Goal: Information Seeking & Learning: Learn about a topic

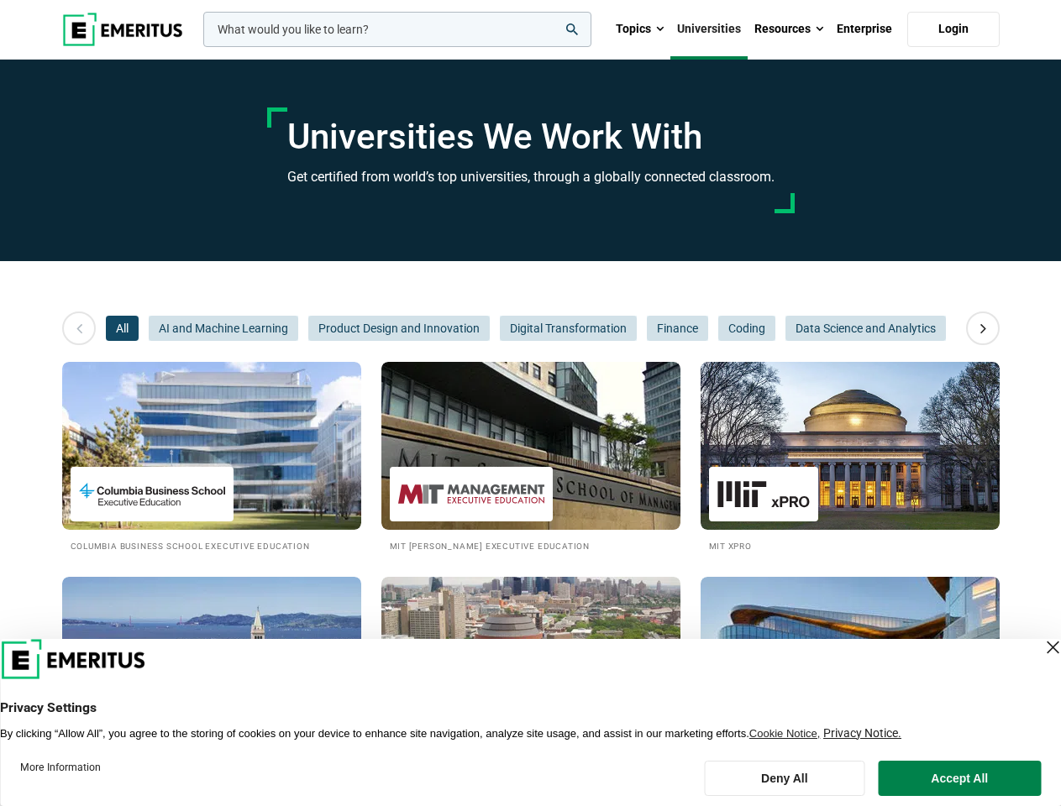
click at [397, 29] on input "woocommerce-product-search-field-0" at bounding box center [397, 29] width 388 height 35
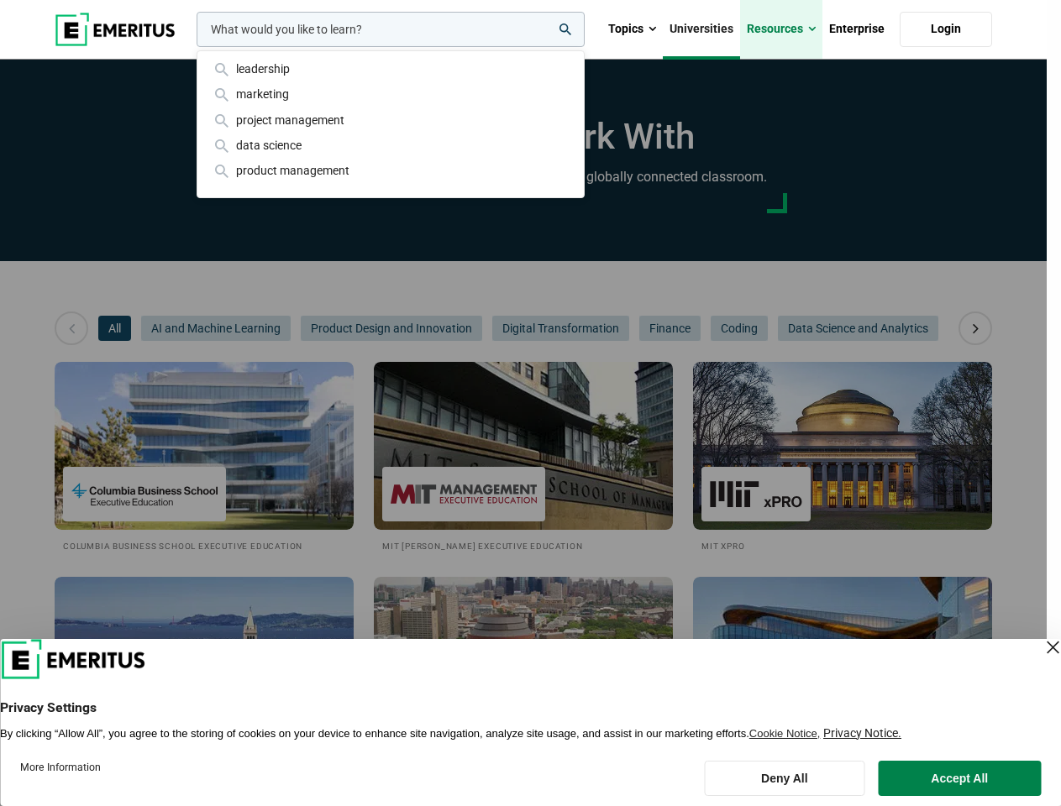
click at [789, 29] on link "Resources" at bounding box center [781, 29] width 82 height 59
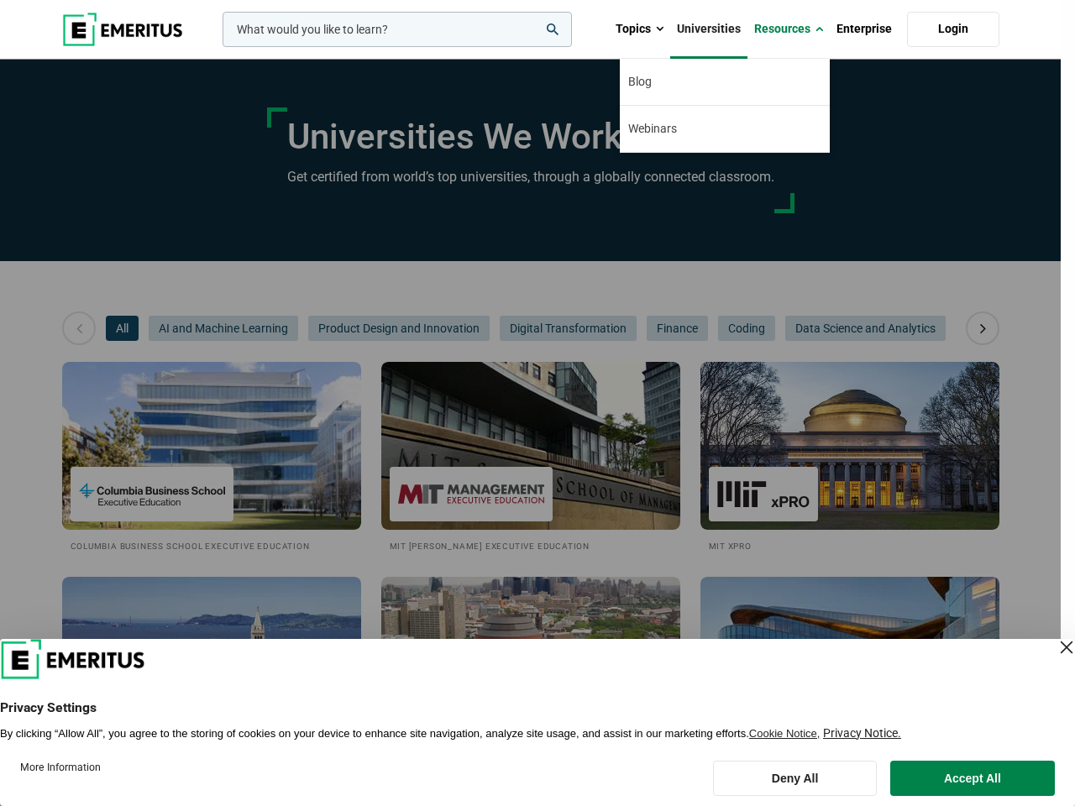
click at [219, 47] on div "leadership marketing project management data science product management" at bounding box center [395, 29] width 353 height 35
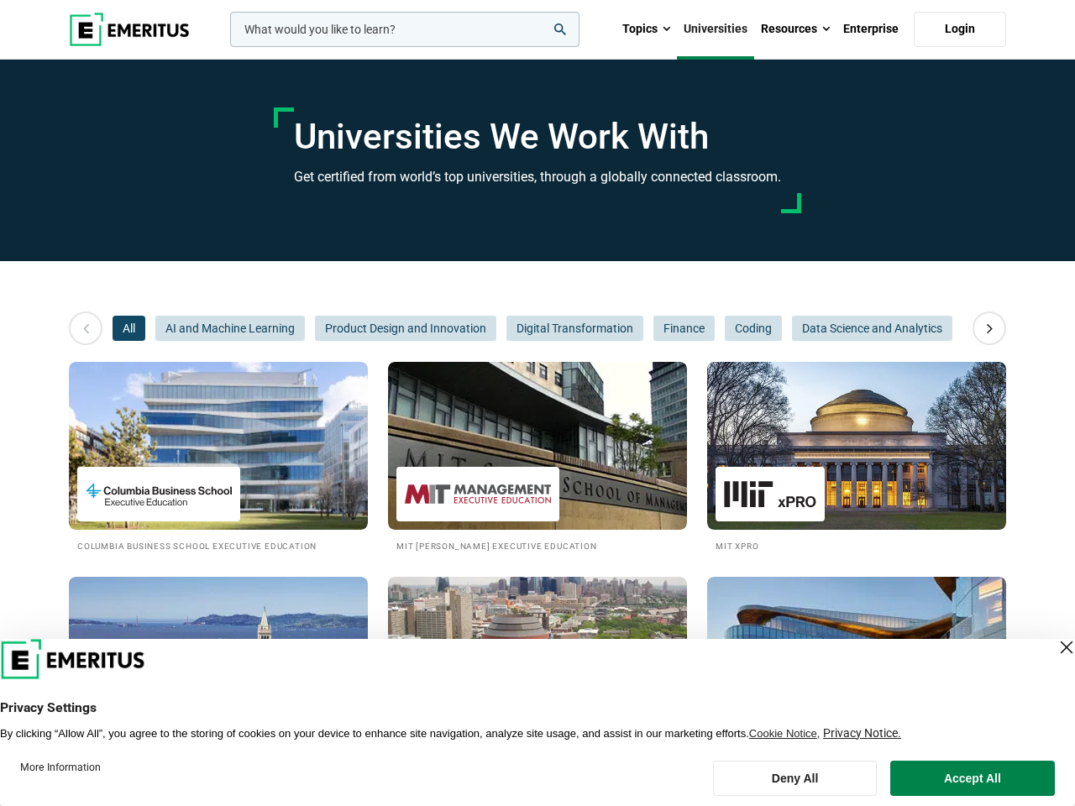
click at [983, 328] on icon at bounding box center [989, 328] width 29 height 30
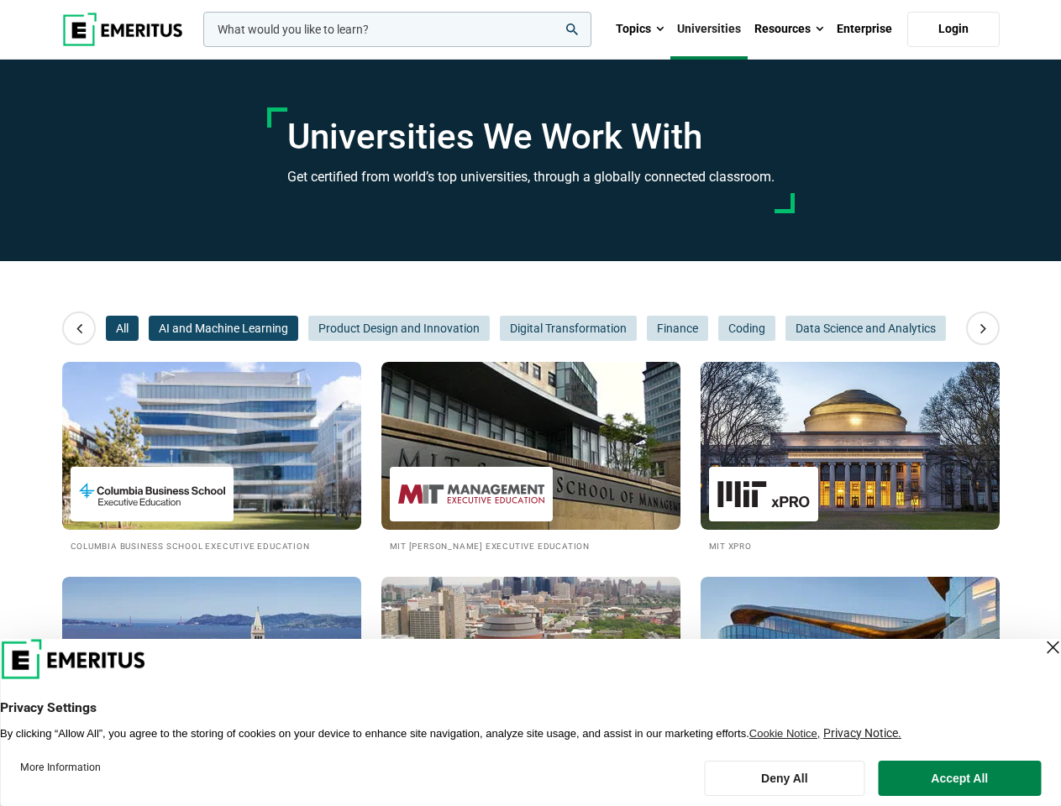
click at [149, 328] on span "AI and Machine Learning" at bounding box center [224, 328] width 150 height 25
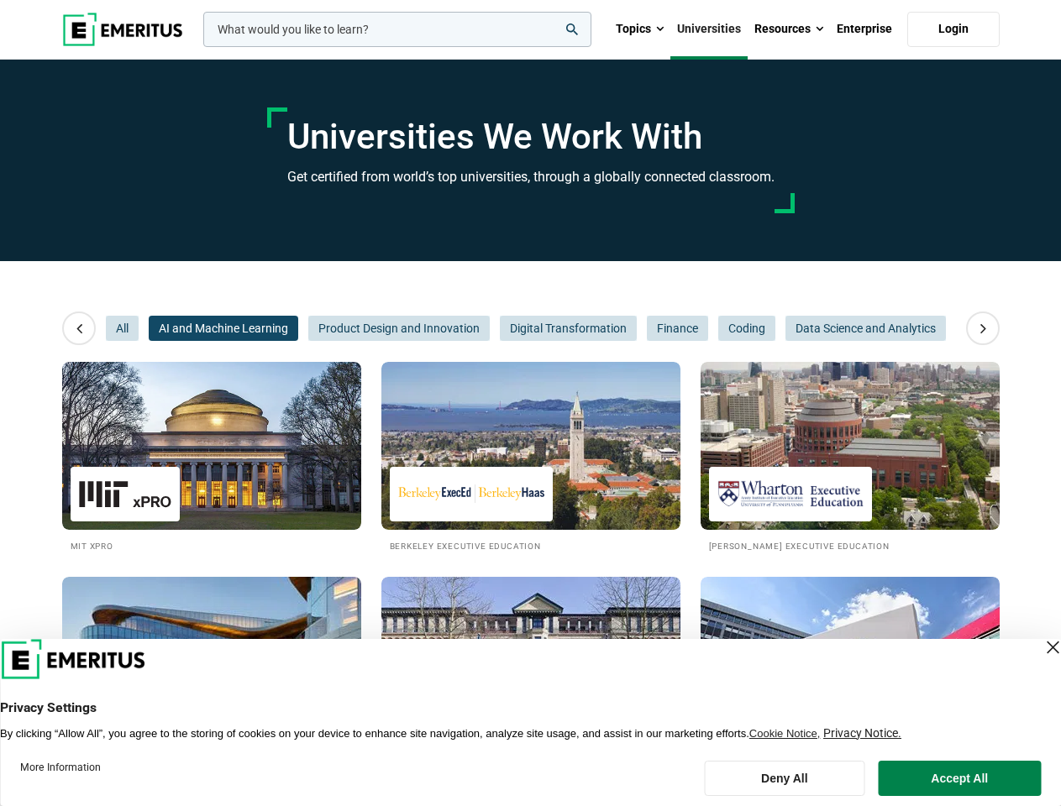
click at [308, 328] on span "Product Design and Innovation" at bounding box center [398, 328] width 181 height 25
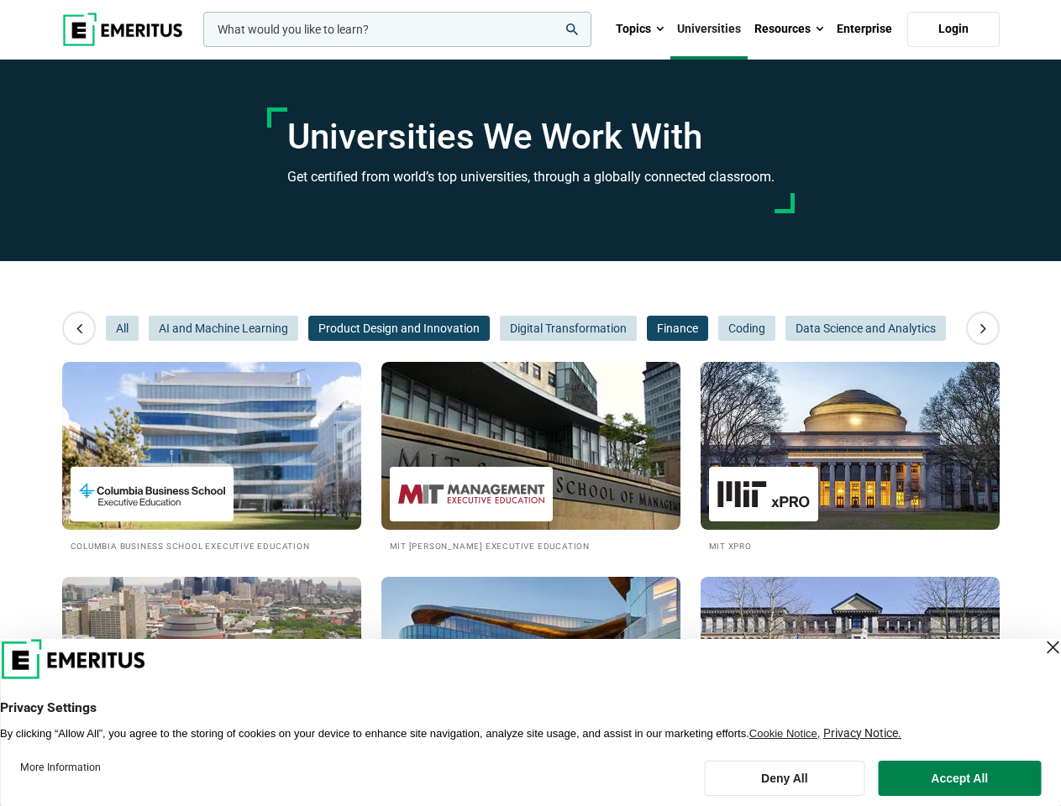
scroll to position [0, 252]
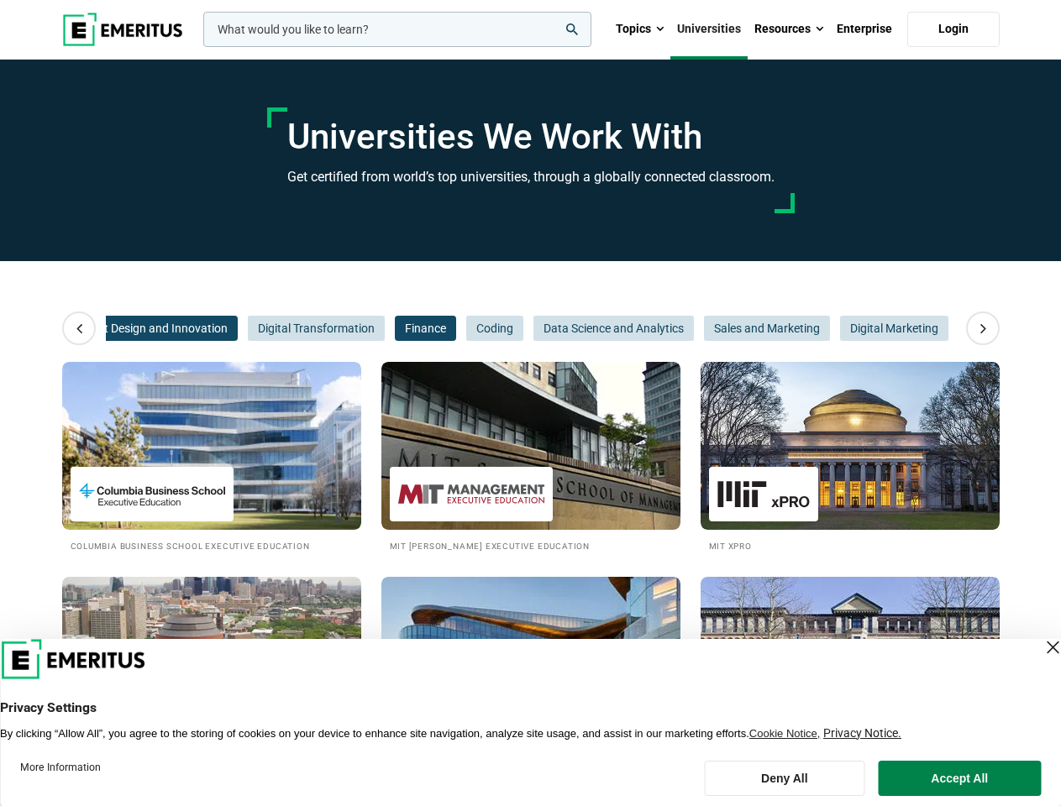
click at [399, 328] on span "Finance" at bounding box center [425, 328] width 61 height 25
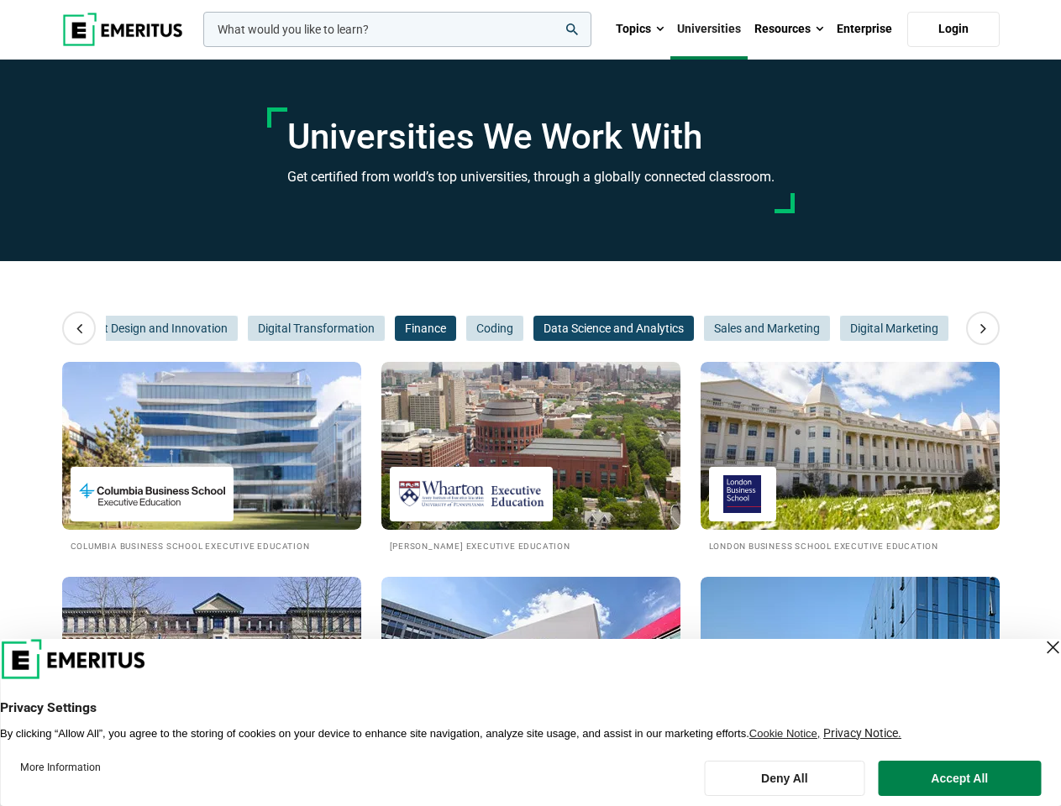
click at [567, 328] on span "Data Science and Analytics" at bounding box center [613, 328] width 160 height 25
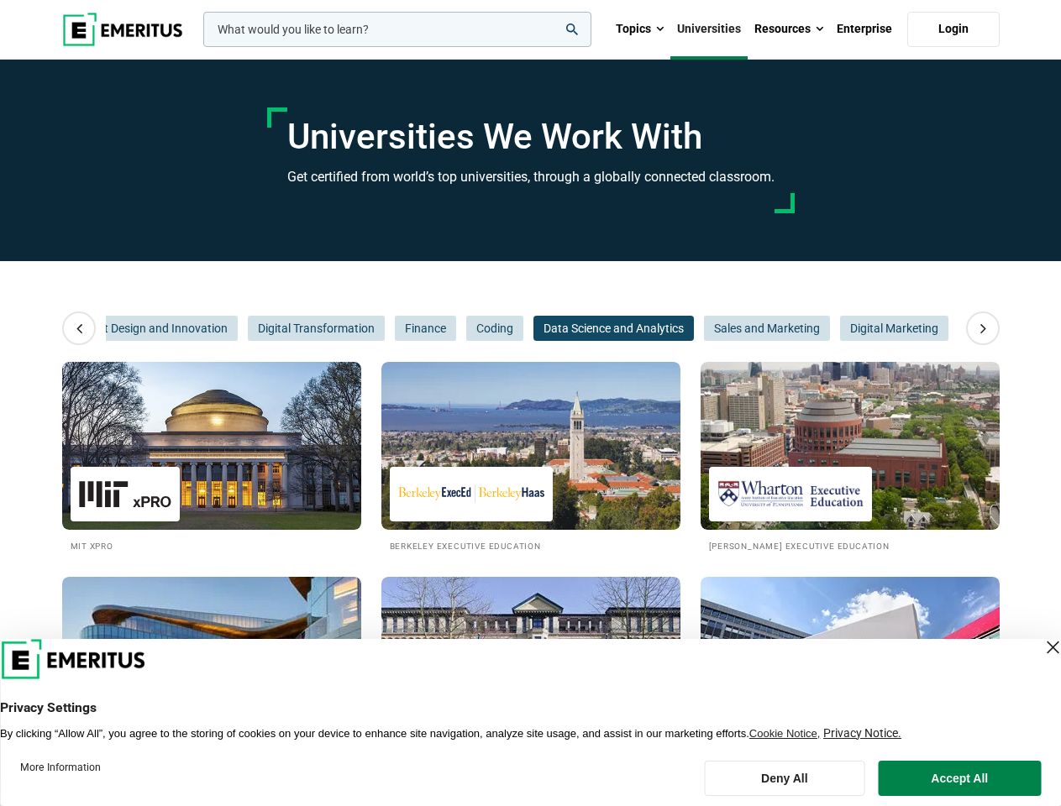
click at [676, 328] on span "Data Science and Analytics" at bounding box center [613, 328] width 160 height 25
click at [746, 328] on span "Sales and Marketing" at bounding box center [767, 328] width 126 height 25
